Goal: Answer question/provide support: Share knowledge or assist other users

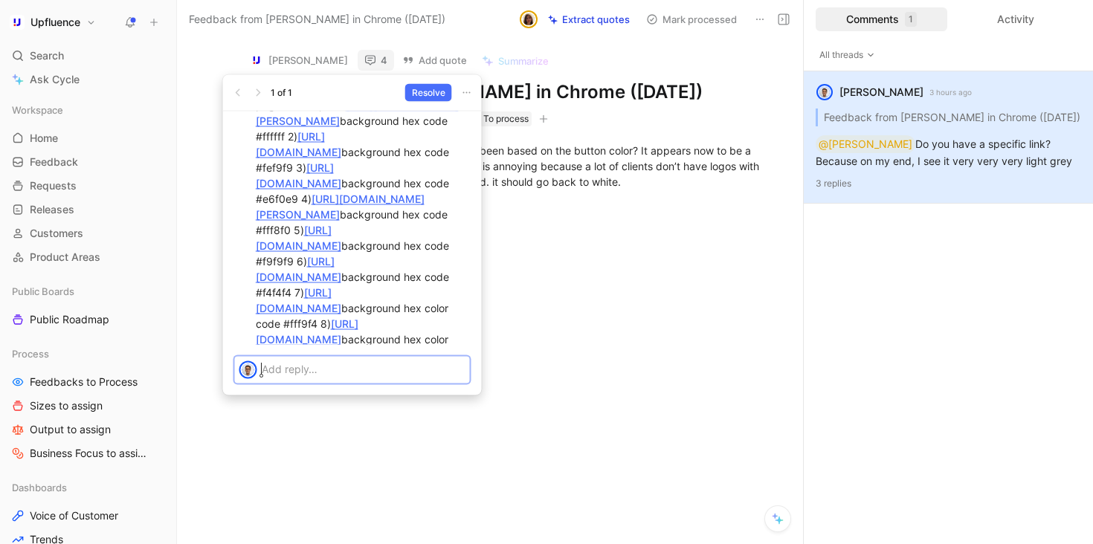
scroll to position [-272, 0]
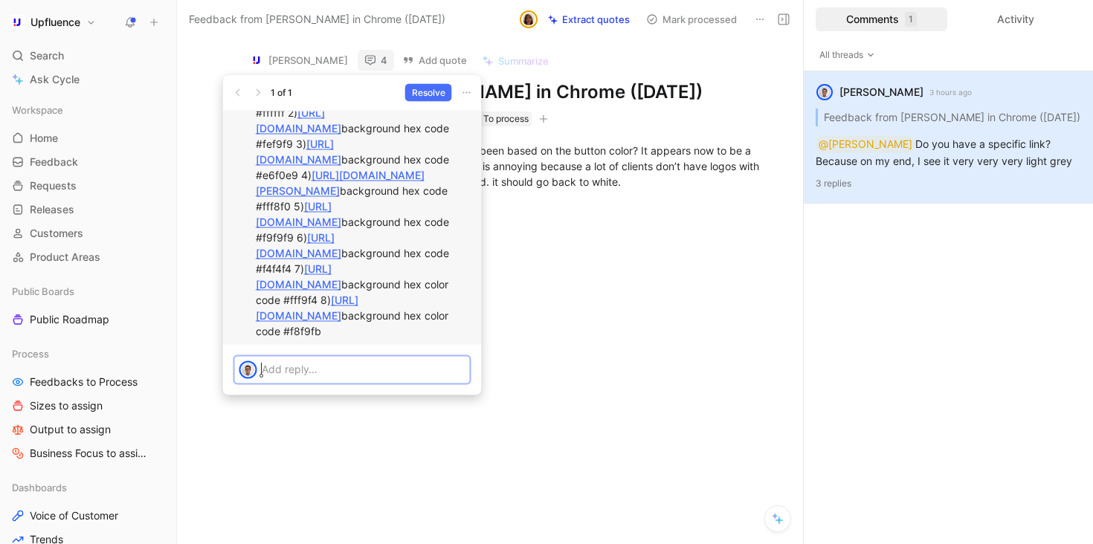
click at [358, 294] on link "[URL][DOMAIN_NAME]" at bounding box center [307, 308] width 103 height 28
click at [341, 262] on link "[URL][DOMAIN_NAME]" at bounding box center [298, 276] width 85 height 28
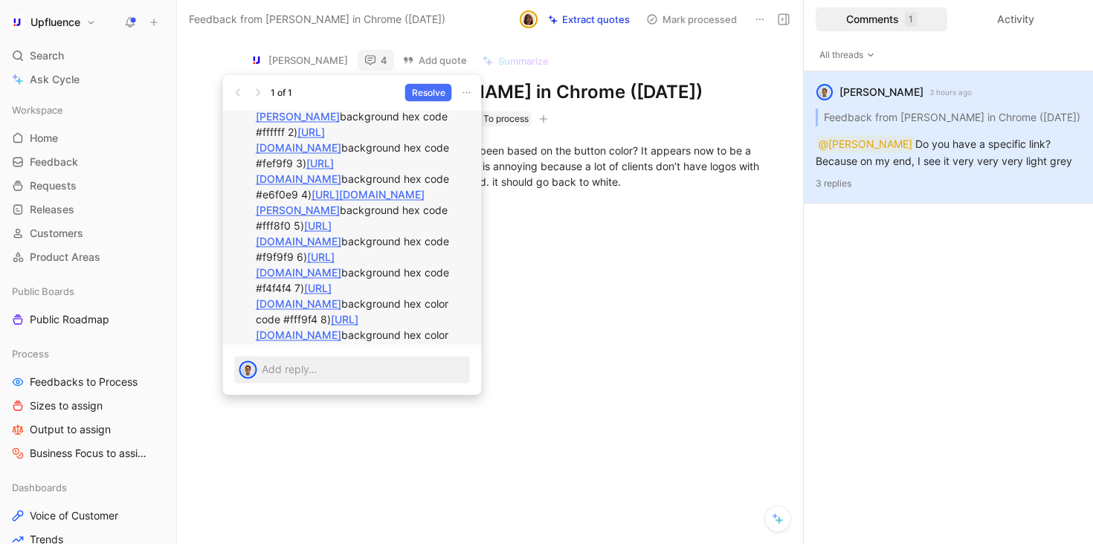
scroll to position [-293, 0]
click at [341, 221] on link "[URL][DOMAIN_NAME]" at bounding box center [298, 235] width 85 height 28
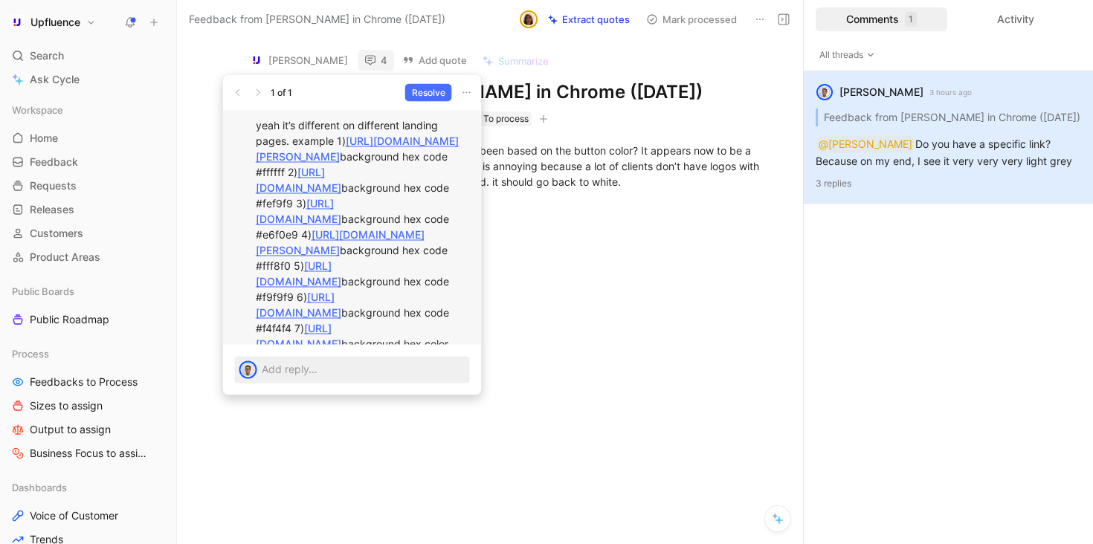
scroll to position [-335, 0]
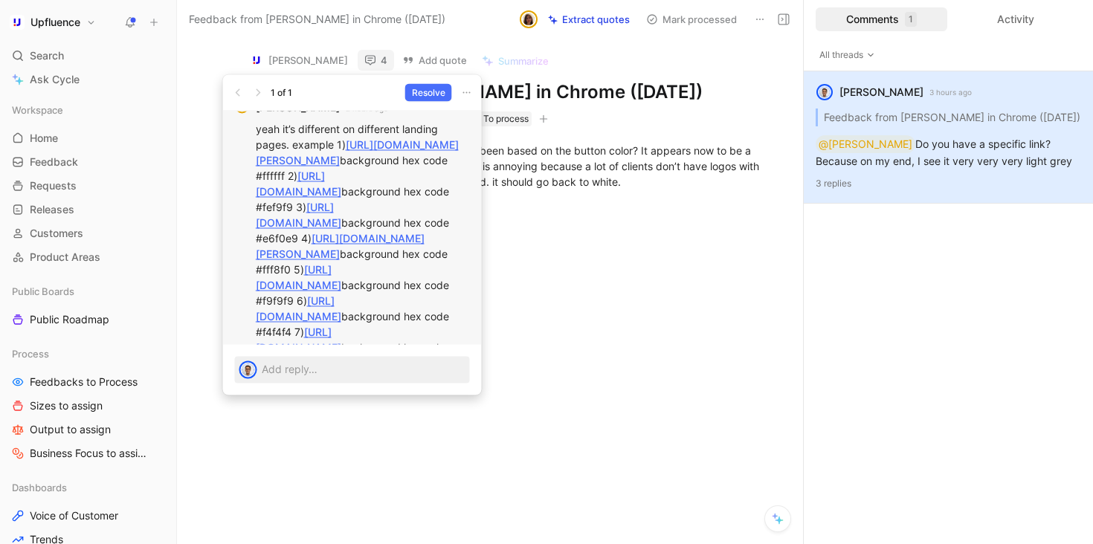
click at [348, 232] on link "[URL][DOMAIN_NAME][PERSON_NAME]" at bounding box center [340, 246] width 169 height 28
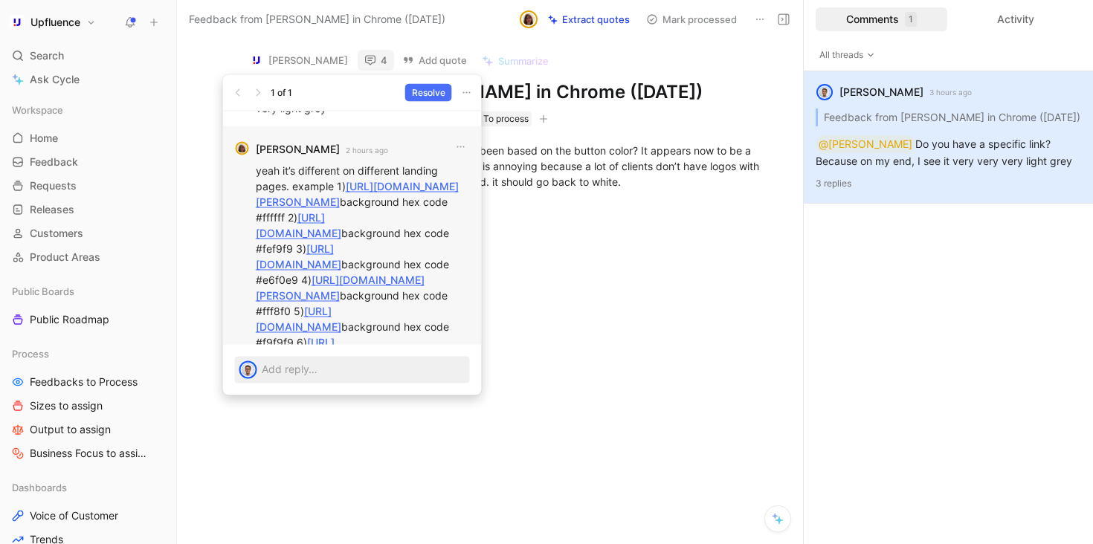
scroll to position [-386, 0]
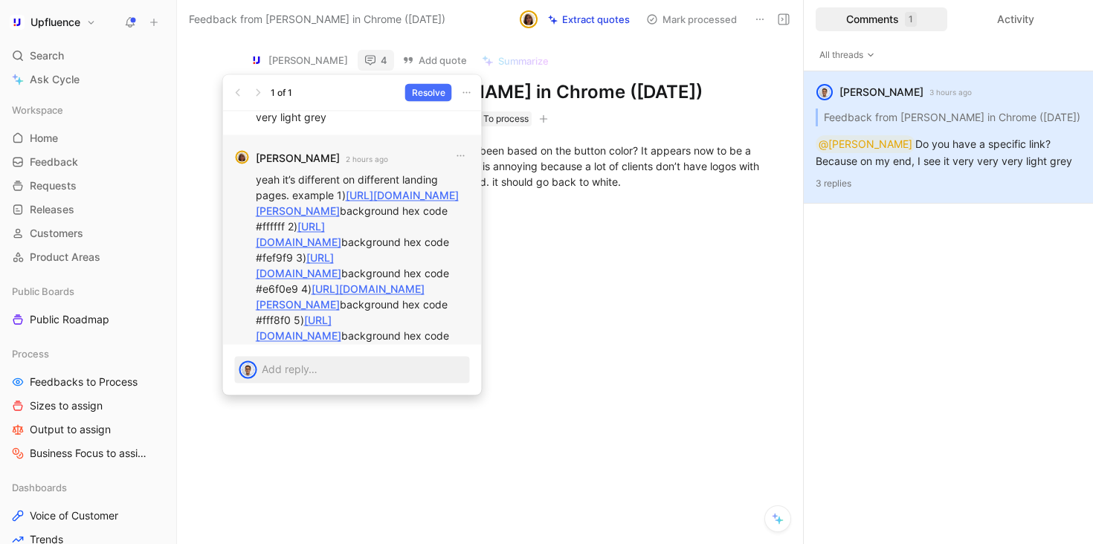
click at [341, 251] on link "[URL][DOMAIN_NAME]" at bounding box center [298, 265] width 85 height 28
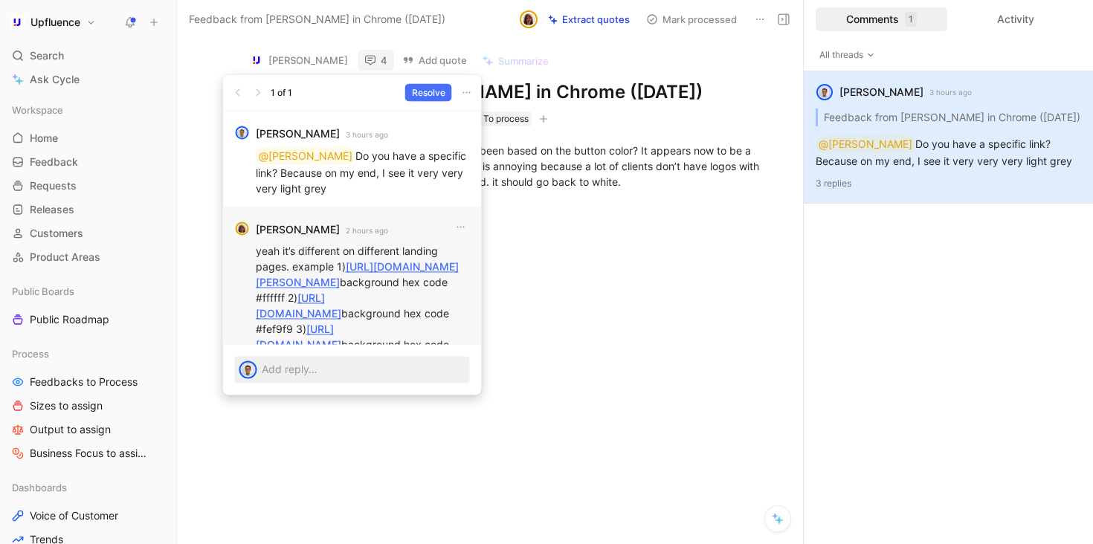
scroll to position [-482, 0]
click at [334, 291] on link "[URL][DOMAIN_NAME]" at bounding box center [298, 305] width 85 height 28
click at [311, 260] on link "[URL][DOMAIN_NAME][PERSON_NAME]" at bounding box center [357, 274] width 203 height 28
click at [366, 381] on div at bounding box center [366, 370] width 208 height 27
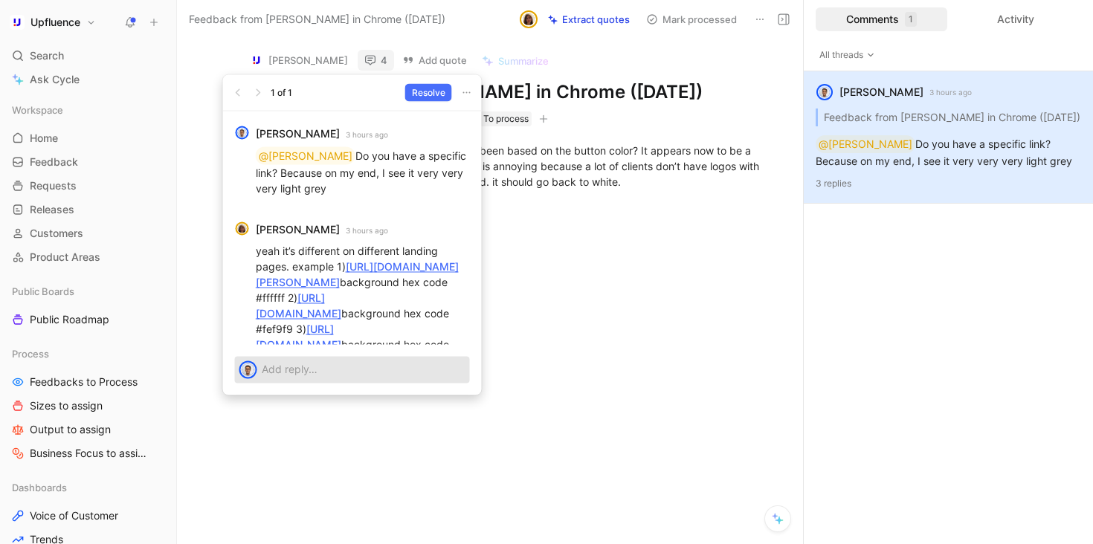
click at [366, 380] on div at bounding box center [366, 369] width 208 height 25
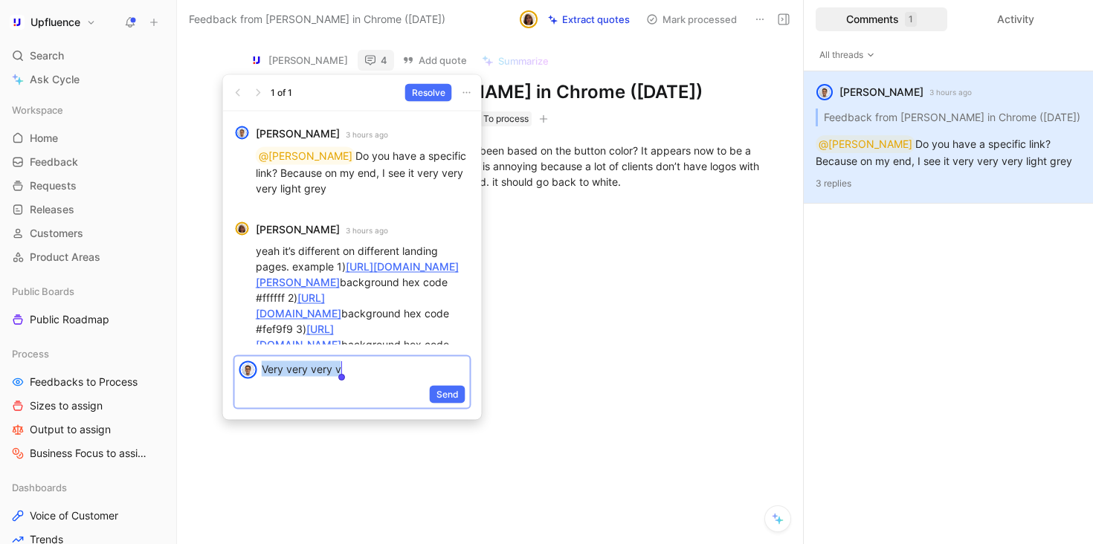
copy p "Very very very v"
click at [442, 388] on span "Send" at bounding box center [447, 394] width 22 height 15
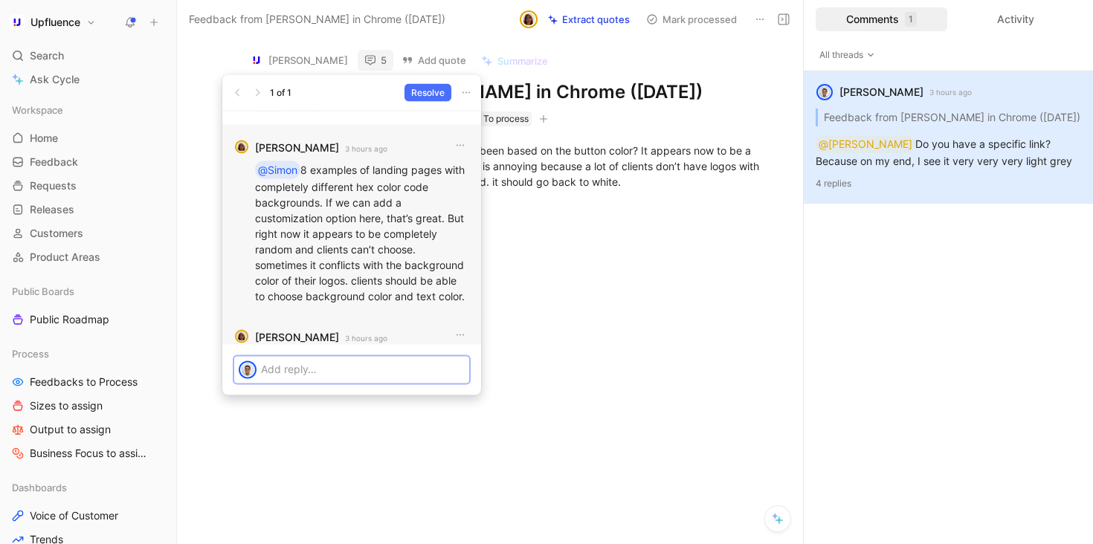
scroll to position [-111, 0]
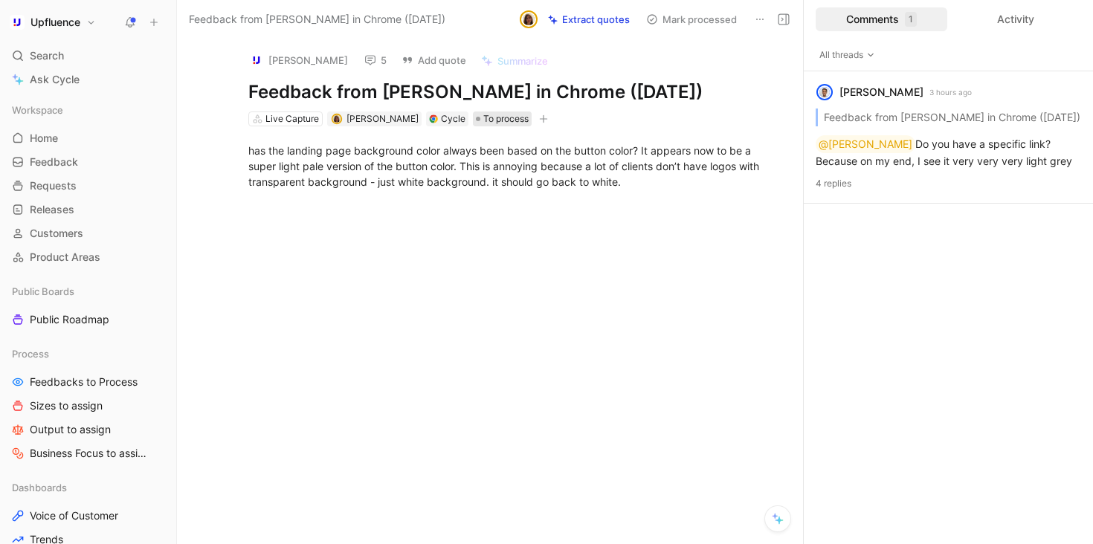
click at [483, 112] on span "To process" at bounding box center [505, 119] width 45 height 15
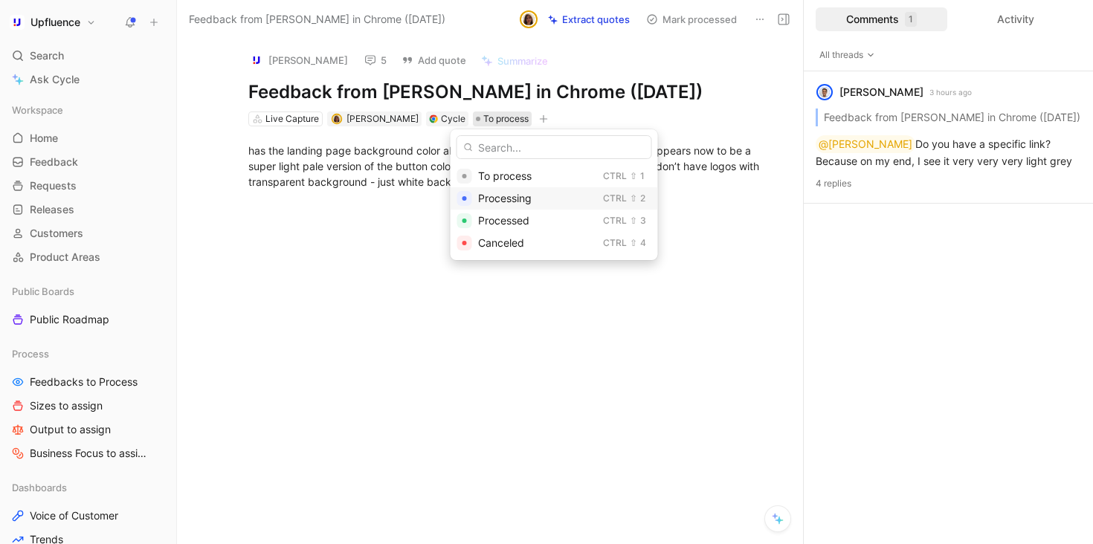
click at [500, 192] on span "Processing" at bounding box center [505, 198] width 54 height 13
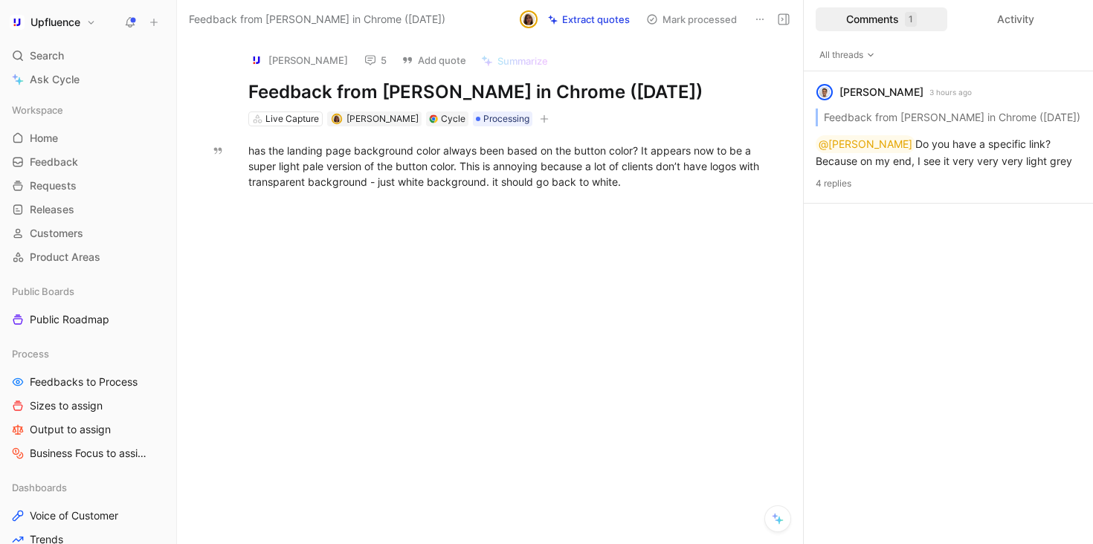
click at [364, 55] on icon at bounding box center [370, 60] width 12 height 12
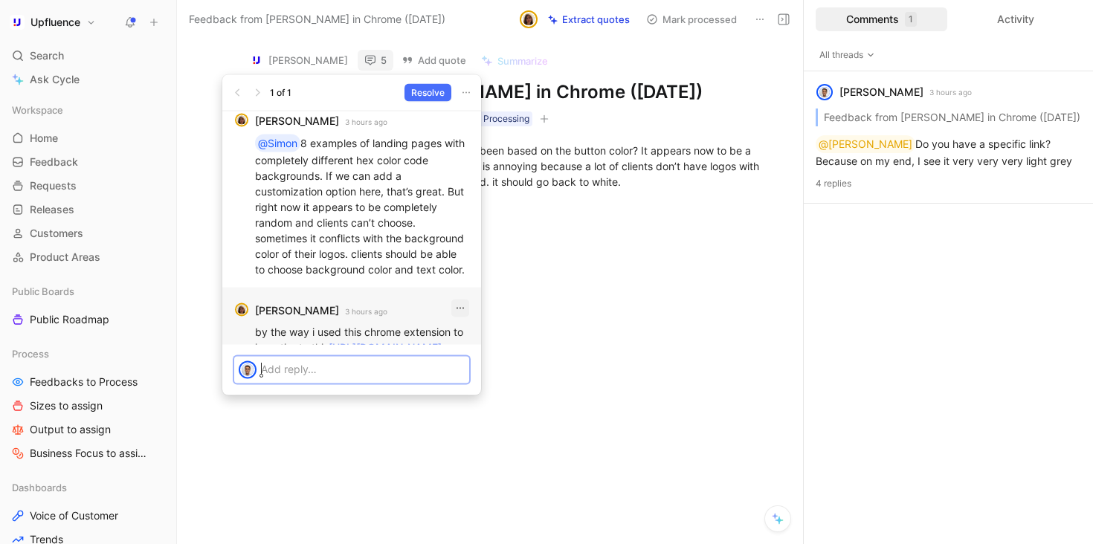
scroll to position [-84, 0]
click at [459, 300] on button "button" at bounding box center [460, 309] width 18 height 18
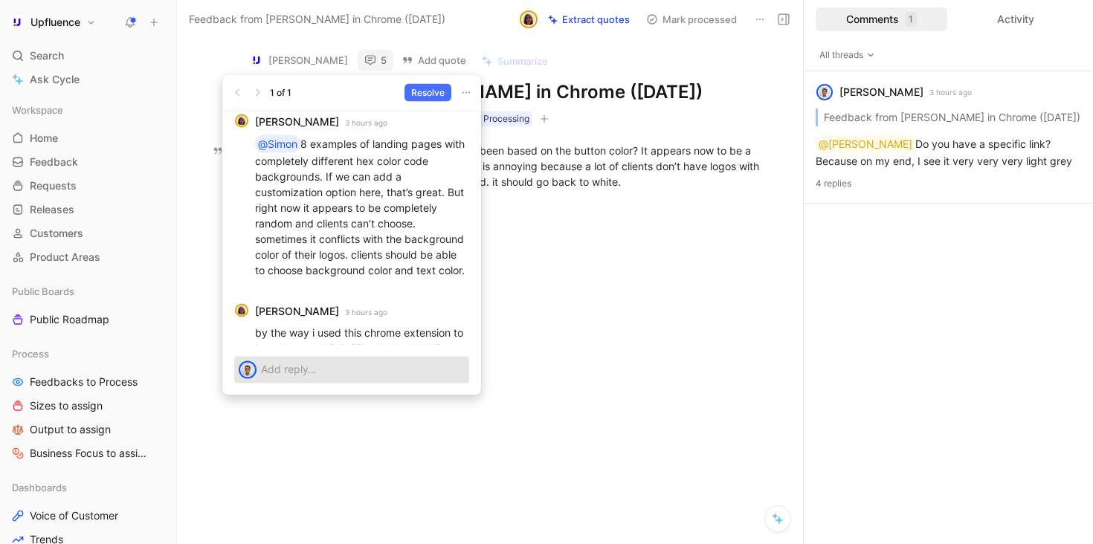
click at [321, 369] on p at bounding box center [363, 369] width 204 height 16
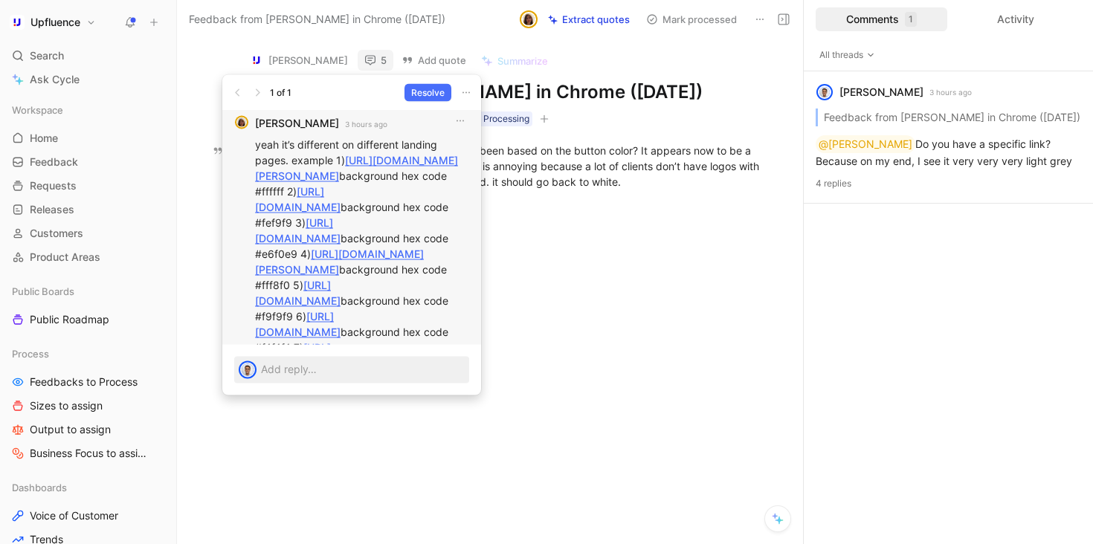
scroll to position [-332, 0]
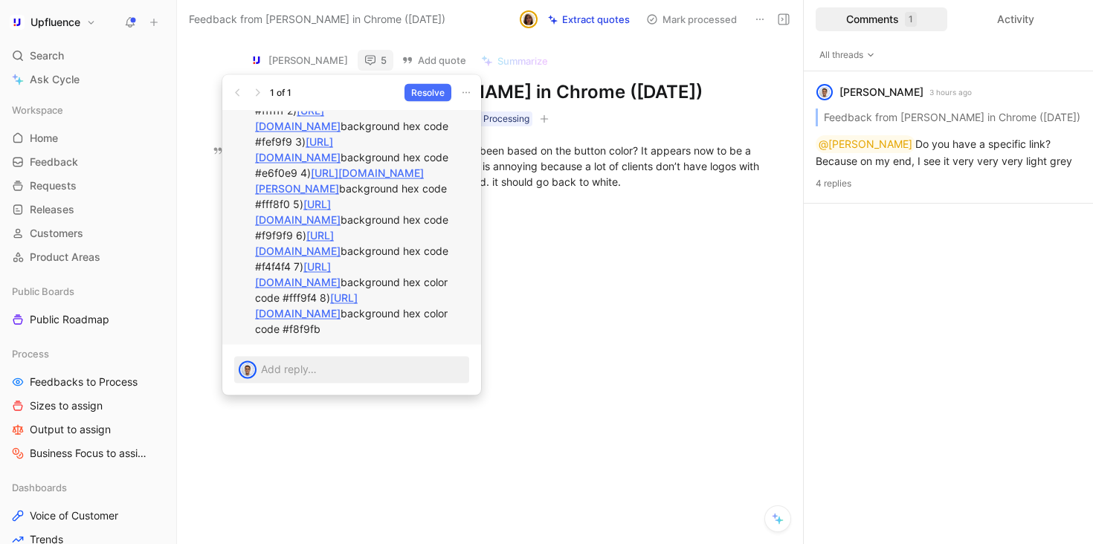
copy p "yeah it’s different on different landing pages. example 1) [URL][DOMAIN_NAME][P…"
drag, startPoint x: 256, startPoint y: 185, endPoint x: 374, endPoint y: 299, distance: 163.5
click at [374, 299] on p "yeah it’s different on different landing pages. example 1) [URL][DOMAIN_NAME][P…" at bounding box center [362, 196] width 214 height 281
